Goal: Transaction & Acquisition: Download file/media

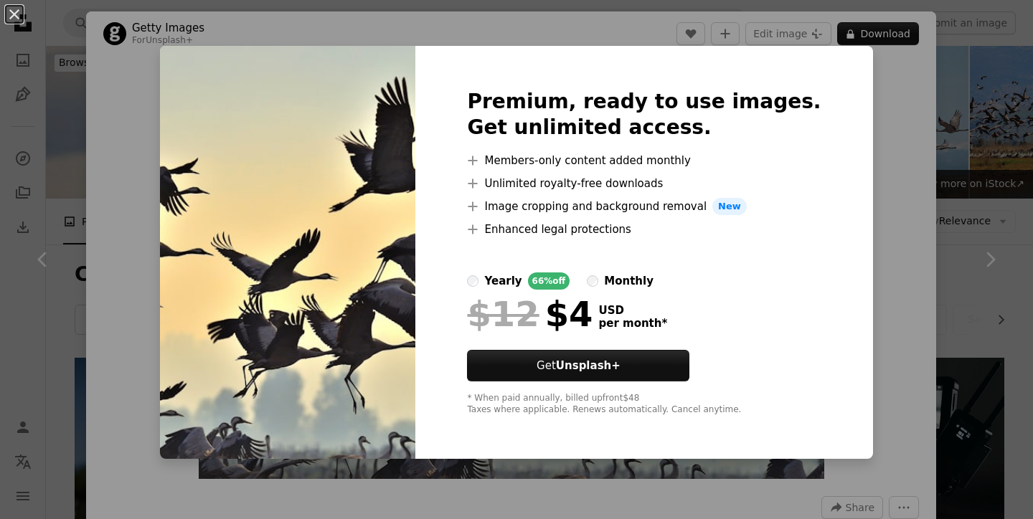
scroll to position [1757, 0]
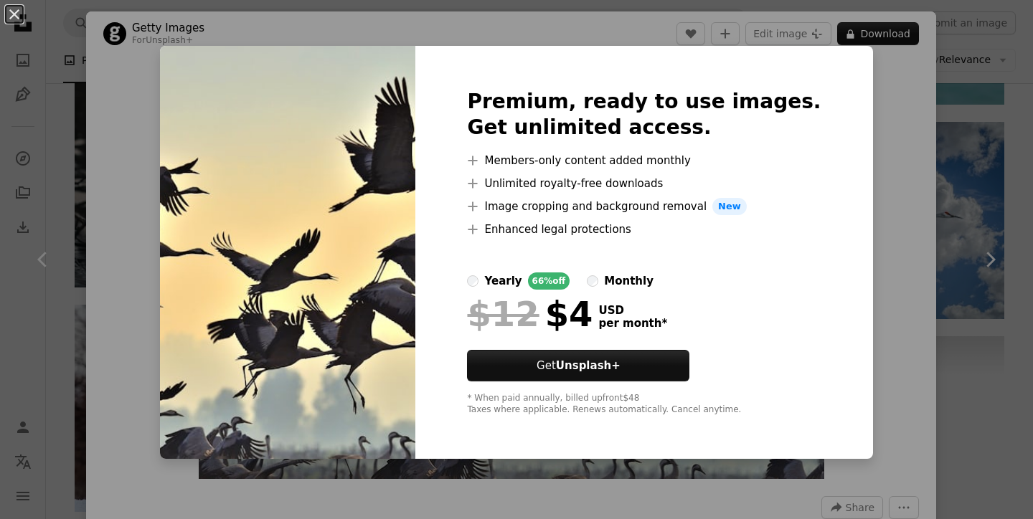
click at [981, 345] on div "An X shape Premium, ready to use images. Get unlimited access. A plus sign Memb…" at bounding box center [516, 259] width 1033 height 519
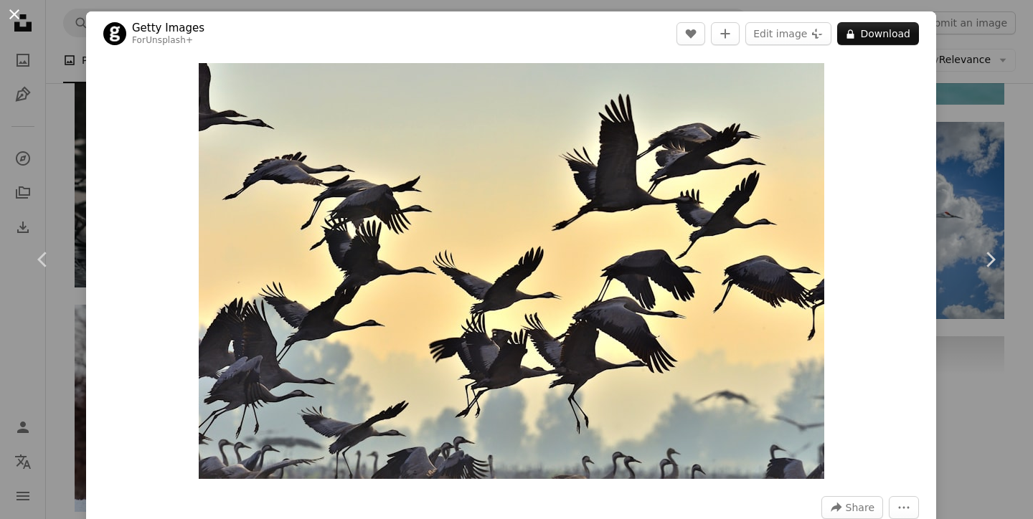
click at [11, 13] on button "An X shape" at bounding box center [14, 14] width 17 height 17
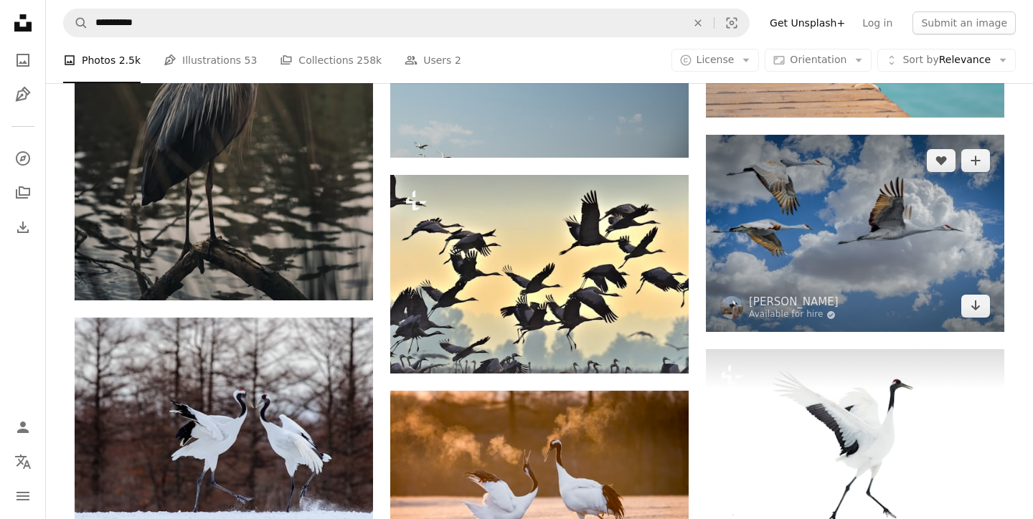
scroll to position [1714, 0]
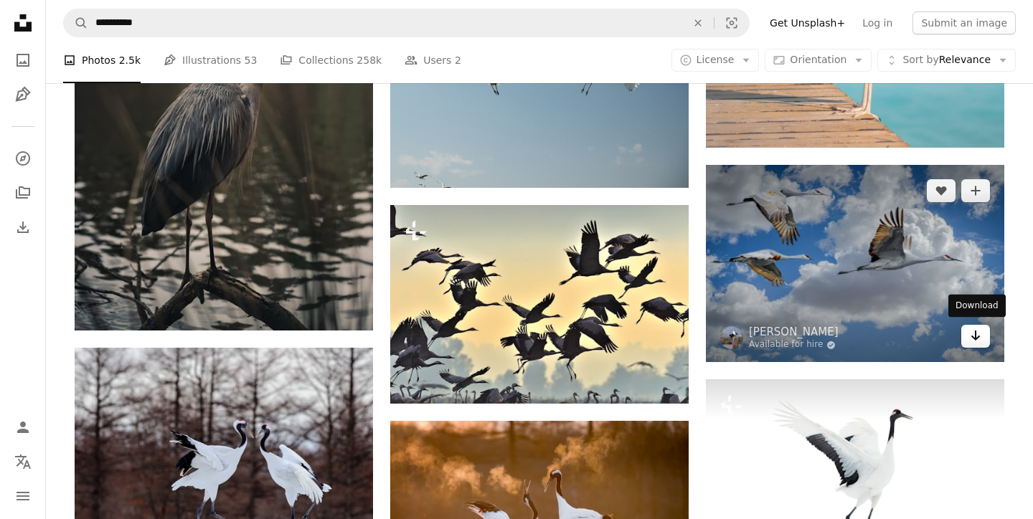
click at [980, 336] on icon "Arrow pointing down" at bounding box center [975, 335] width 11 height 17
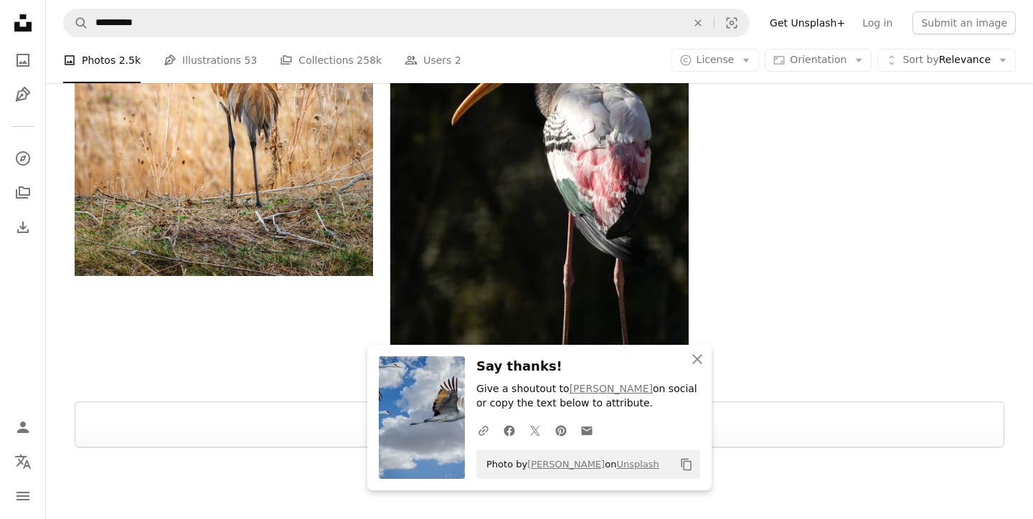
scroll to position [2413, 0]
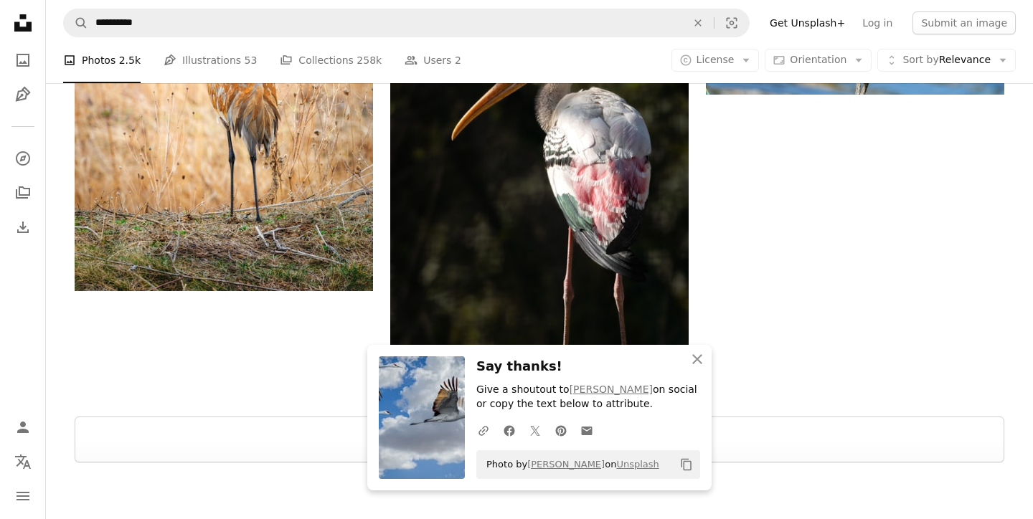
click at [697, 360] on icon "An X shape" at bounding box center [697, 359] width 17 height 17
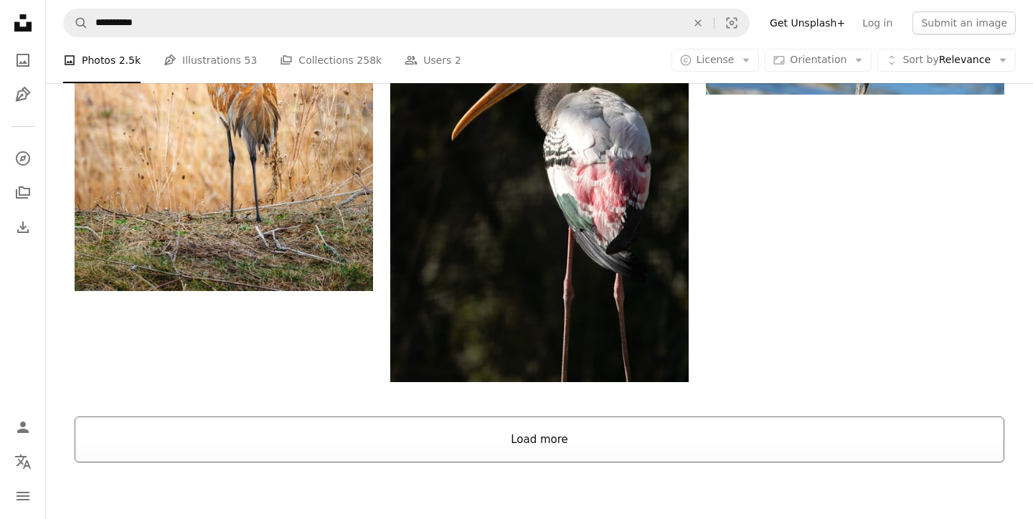
click at [566, 438] on button "Load more" at bounding box center [539, 440] width 929 height 46
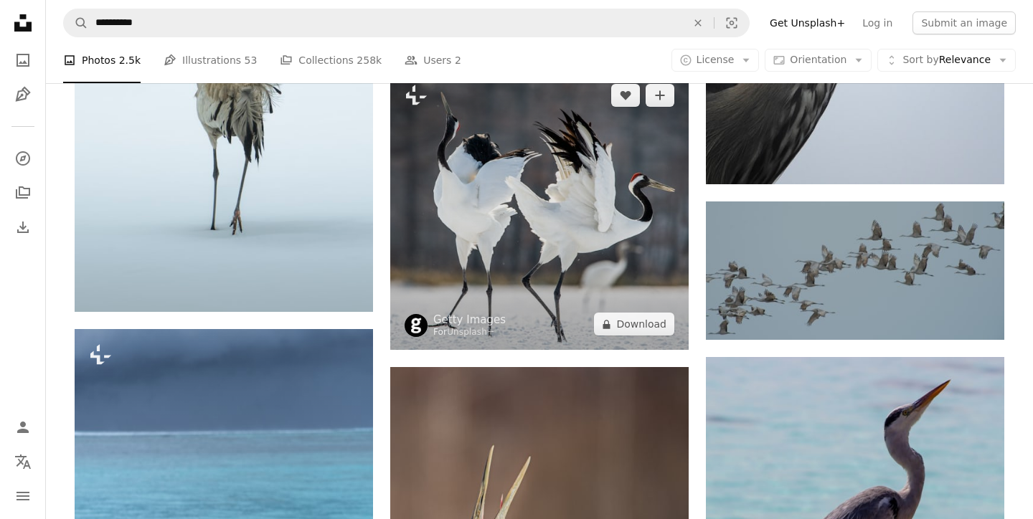
scroll to position [3417, 0]
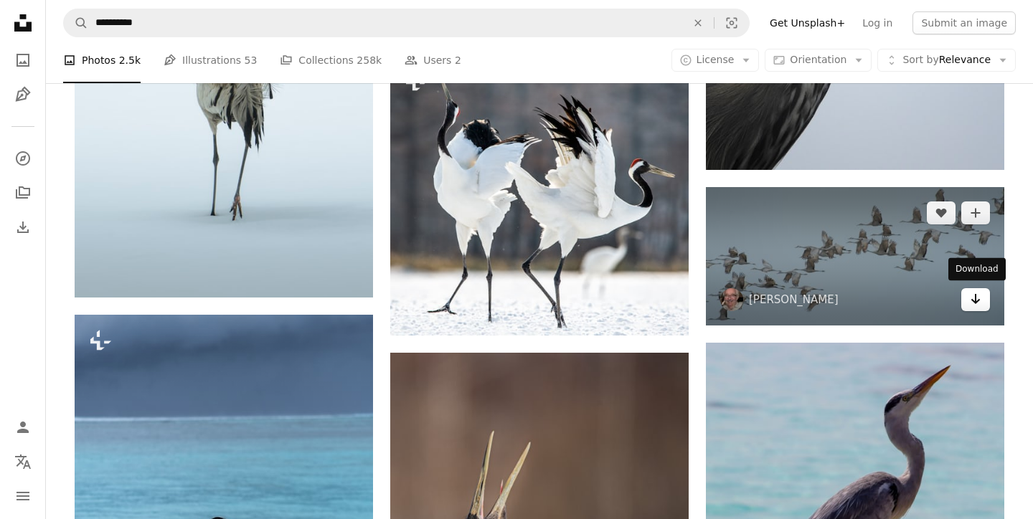
click at [971, 308] on link "Arrow pointing down" at bounding box center [975, 299] width 29 height 23
